Goal: Go to known website: Access a specific website the user already knows

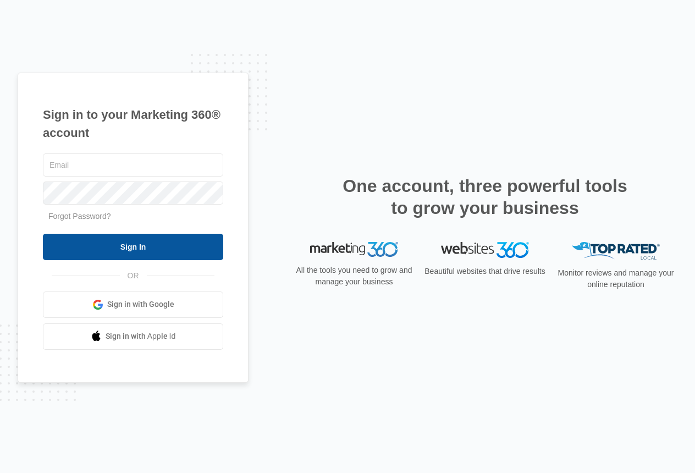
type input "Braabe@fiorestone.com"
click at [130, 251] on input "Sign In" at bounding box center [133, 247] width 180 height 26
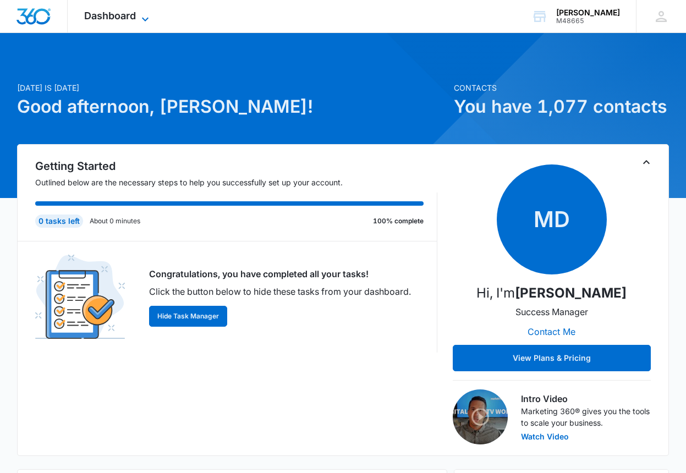
click at [145, 18] on icon at bounding box center [145, 19] width 13 height 13
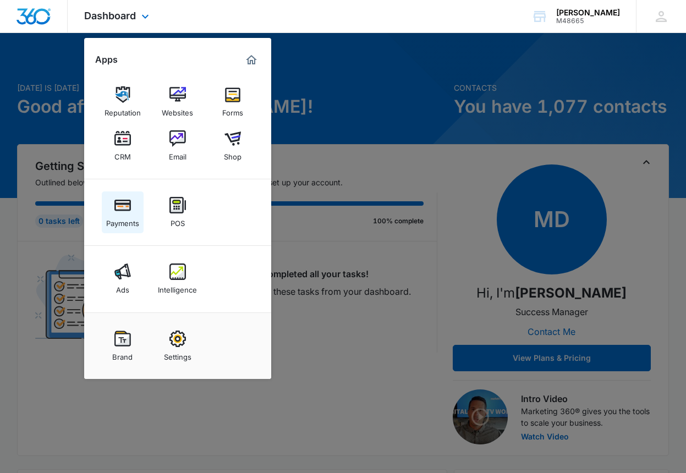
click at [122, 209] on img at bounding box center [122, 205] width 17 height 17
